Goal: Task Accomplishment & Management: Manage account settings

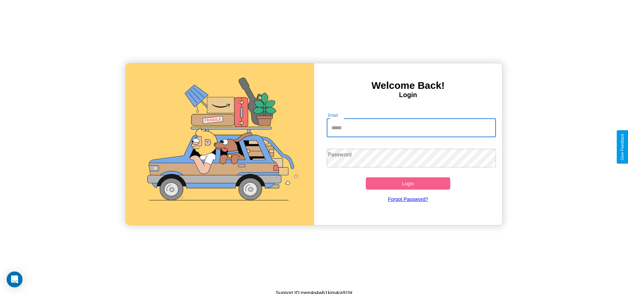
click at [411, 127] on input "Email" at bounding box center [411, 128] width 169 height 19
type input "**********"
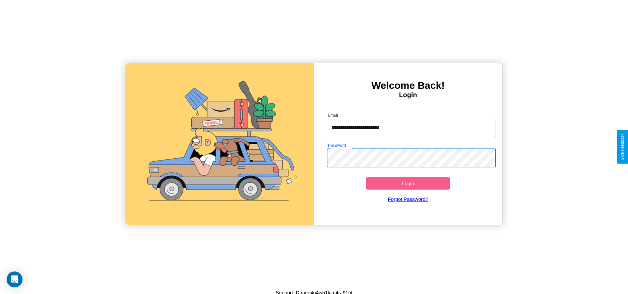
click at [408, 183] on button "Login" at bounding box center [408, 183] width 85 height 12
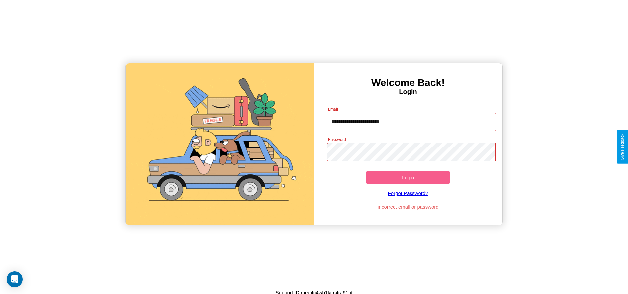
click at [408, 177] on button "Login" at bounding box center [408, 177] width 85 height 12
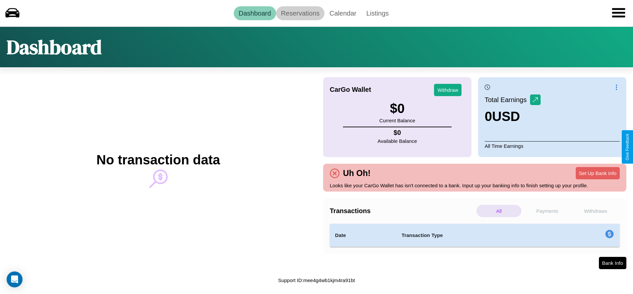
click at [300, 13] on link "Reservations" at bounding box center [300, 13] width 49 height 14
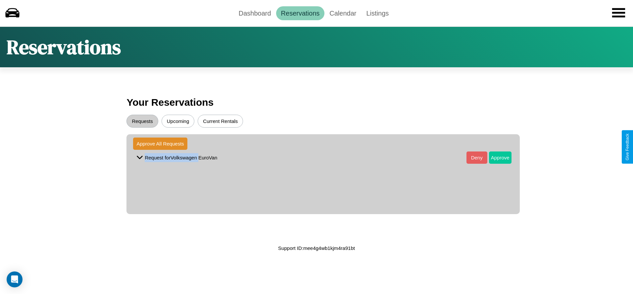
click at [495, 157] on button "Approve" at bounding box center [500, 157] width 23 height 12
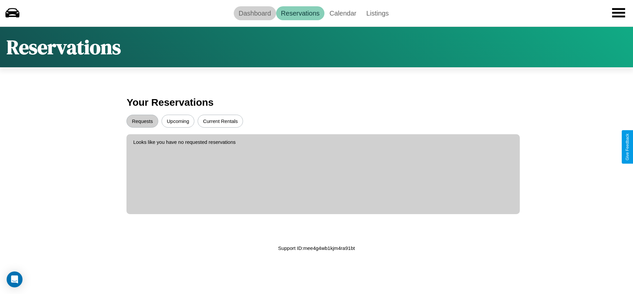
click at [255, 13] on link "Dashboard" at bounding box center [255, 13] width 42 height 14
